Goal: Transaction & Acquisition: Register for event/course

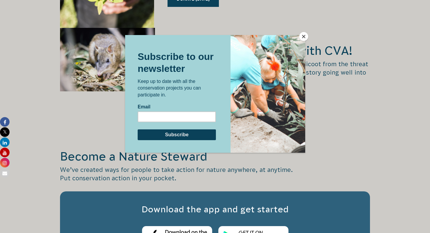
scroll to position [1019, 0]
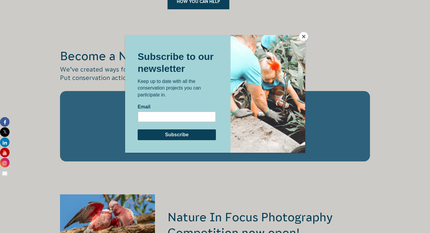
click at [305, 37] on button "Close" at bounding box center [303, 36] width 9 height 9
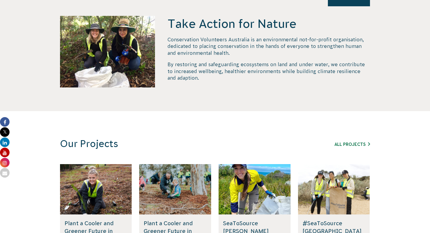
scroll to position [0, 0]
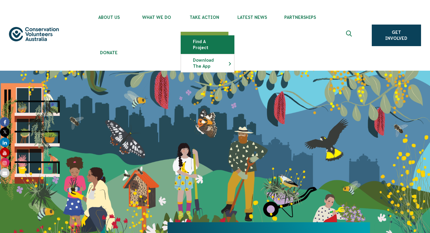
click at [204, 39] on link "Find a project" at bounding box center [207, 45] width 53 height 18
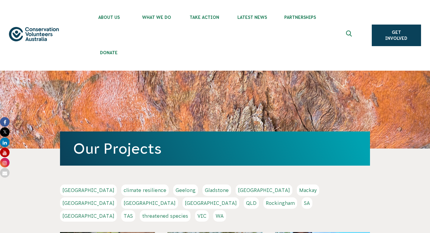
scroll to position [77, 0]
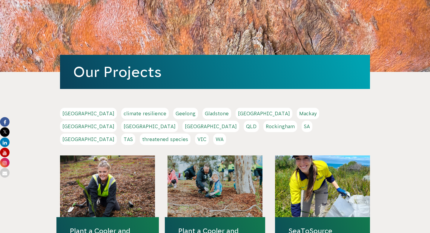
click at [117, 120] on link "[GEOGRAPHIC_DATA]" at bounding box center [88, 125] width 57 height 11
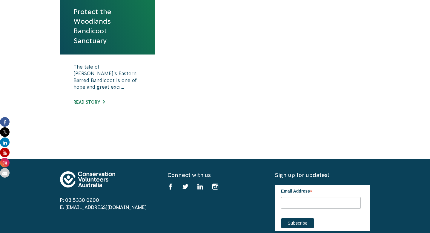
scroll to position [329, 0]
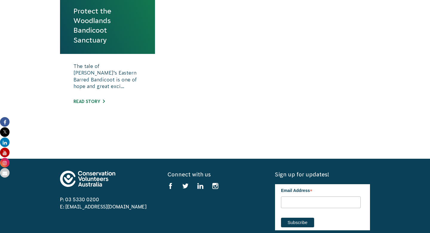
click at [92, 50] on h4 "Protect the Woodlands Bandicoot Sanctuary" at bounding box center [107, 25] width 95 height 56
click at [92, 23] on link "Protect the Woodlands Bandicoot Sanctuary" at bounding box center [108, 25] width 68 height 39
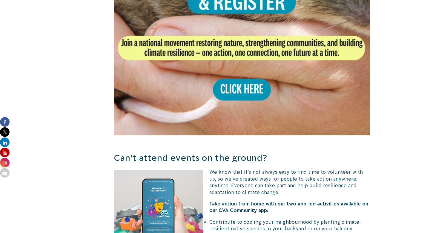
scroll to position [1324, 0]
